Goal: Task Accomplishment & Management: Manage account settings

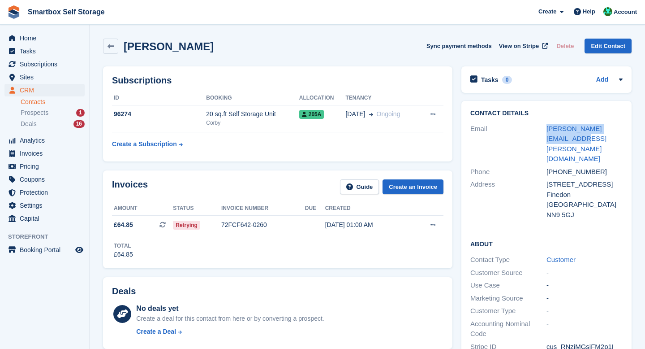
drag, startPoint x: 565, startPoint y: 139, endPoint x: 540, endPoint y: 137, distance: 25.2
click at [540, 137] on div "Email [PERSON_NAME][EMAIL_ADDRESS][PERSON_NAME][DOMAIN_NAME]" at bounding box center [546, 143] width 152 height 43
copy div "greig.hofbauer@gmail.com"
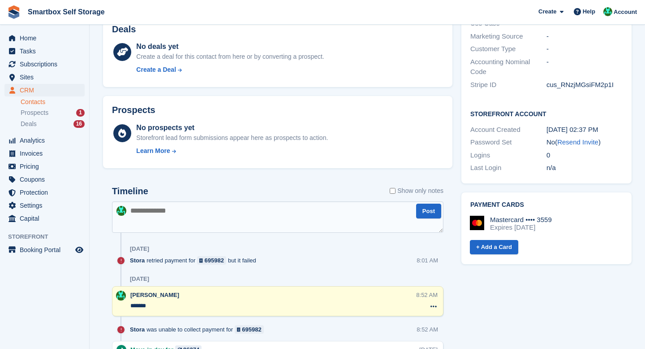
scroll to position [265, 0]
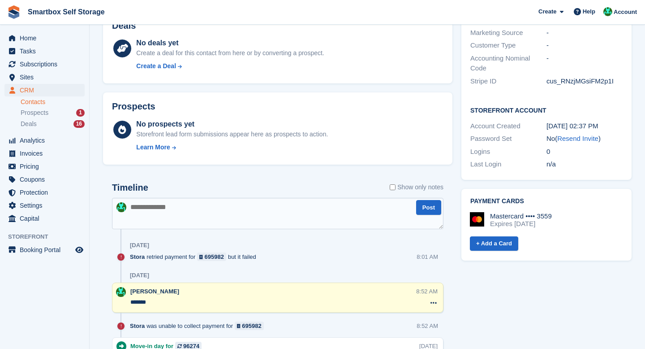
click at [246, 208] on textarea at bounding box center [278, 213] width 332 height 31
type textarea "*******"
click at [264, 212] on textarea "To enrich screen reader interactions, please activate Accessibility in Grammarl…" at bounding box center [278, 213] width 332 height 31
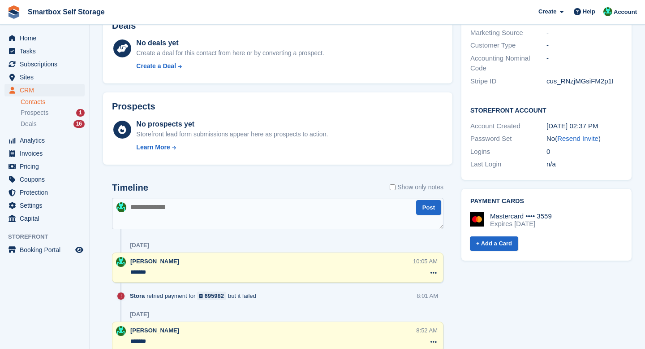
click at [48, 101] on link "Contacts" at bounding box center [53, 102] width 64 height 9
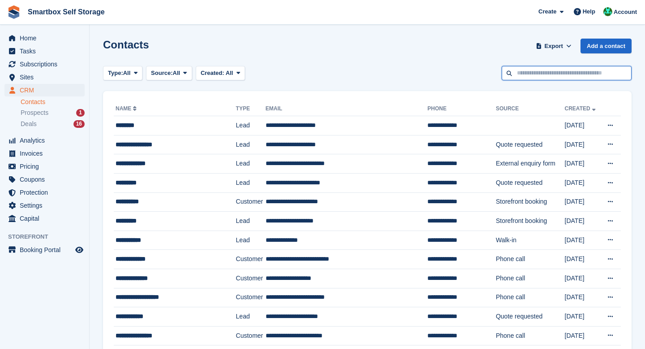
click at [528, 74] on input "text" at bounding box center [567, 73] width 130 height 15
type input "******"
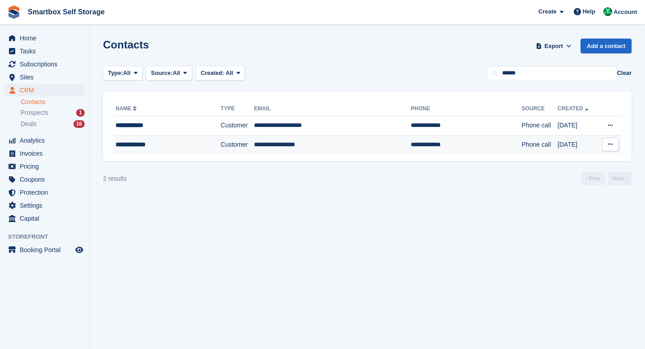
click at [326, 150] on td "**********" at bounding box center [332, 144] width 157 height 19
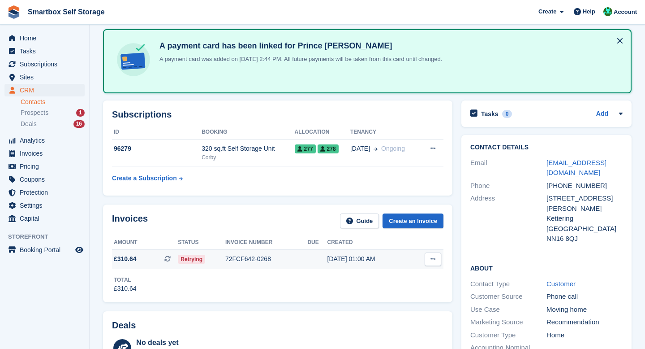
scroll to position [39, 0]
click at [275, 250] on td "72FCF642-0268" at bounding box center [266, 259] width 82 height 19
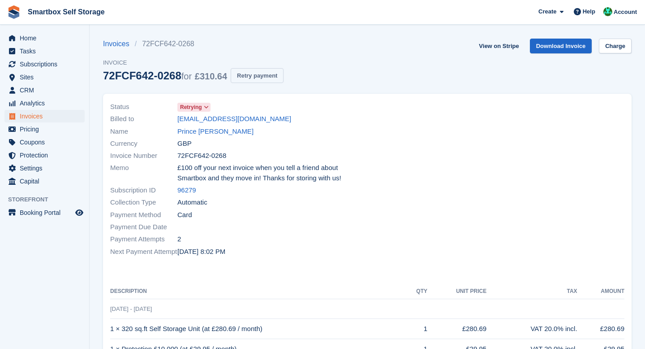
click at [268, 78] on button "Retry payment" at bounding box center [257, 75] width 53 height 15
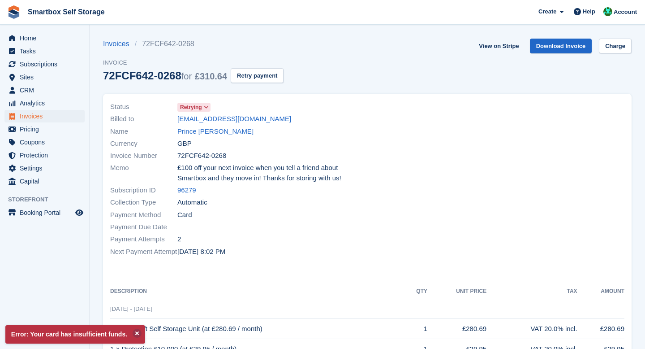
click at [210, 133] on link "Prince [PERSON_NAME]" at bounding box center [215, 131] width 76 height 10
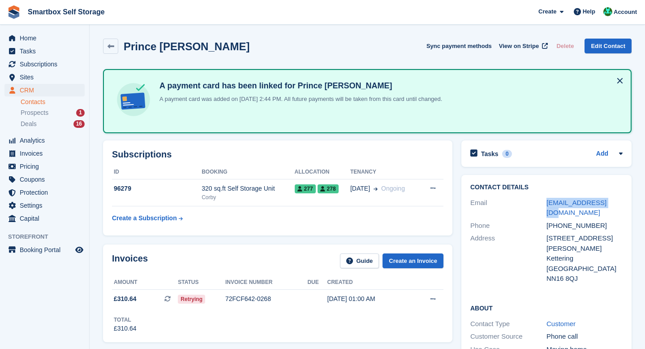
drag, startPoint x: 626, startPoint y: 200, endPoint x: 544, endPoint y: 203, distance: 82.5
click at [544, 203] on div "Contact Details Email [EMAIL_ADDRESS][DOMAIN_NAME] Phone [PHONE_NUMBER] Address…" at bounding box center [546, 234] width 170 height 119
copy div "[EMAIL_ADDRESS][DOMAIN_NAME]"
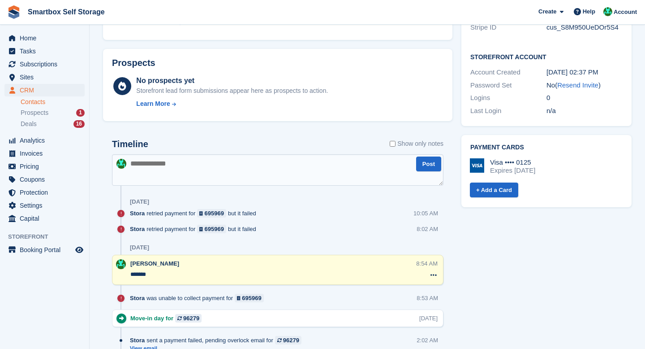
scroll to position [384, 0]
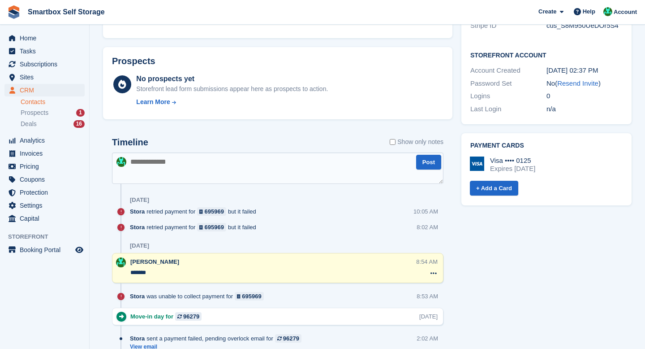
click at [304, 170] on textarea at bounding box center [278, 167] width 332 height 31
type textarea "*******"
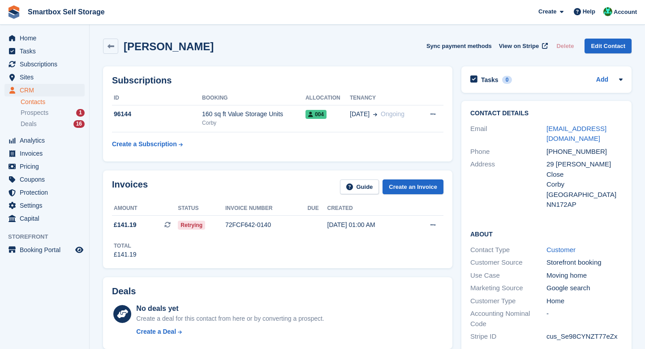
click at [41, 106] on li "Contacts" at bounding box center [55, 101] width 69 height 9
click at [39, 102] on link "Contacts" at bounding box center [53, 102] width 64 height 9
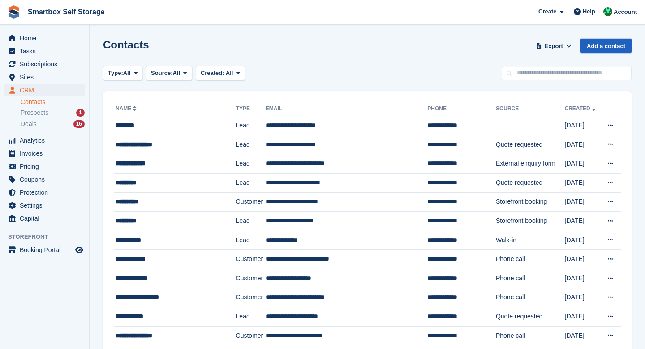
click at [593, 45] on link "Add a contact" at bounding box center [606, 46] width 51 height 15
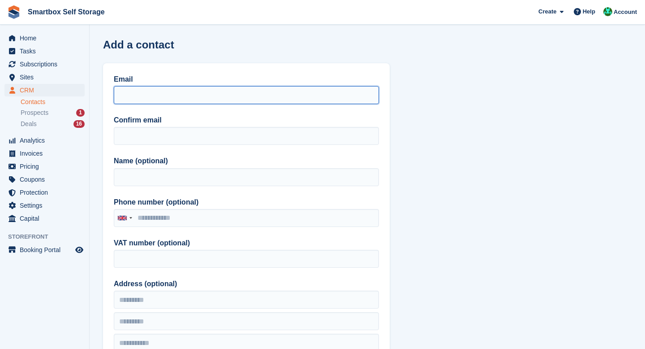
click at [336, 97] on input "Email" at bounding box center [246, 95] width 265 height 18
